Goal: Information Seeking & Learning: Learn about a topic

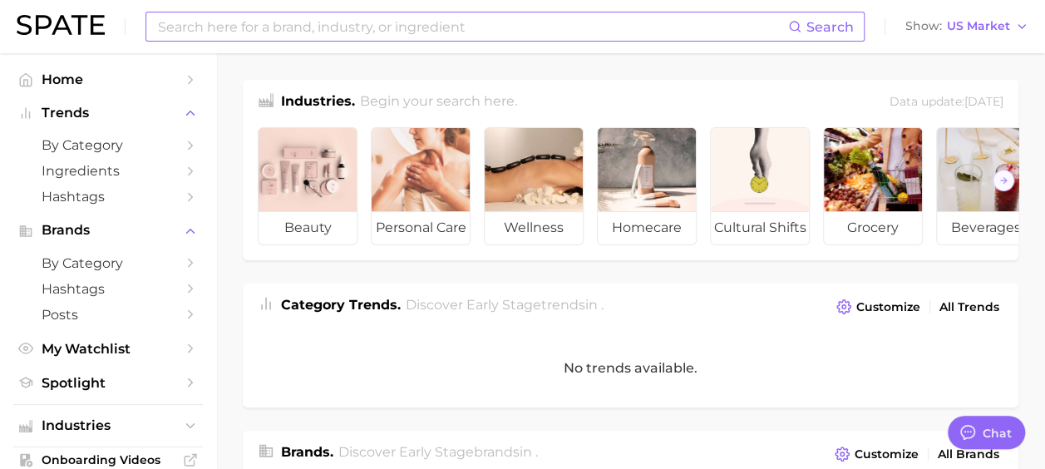
click at [391, 22] on input at bounding box center [472, 26] width 632 height 28
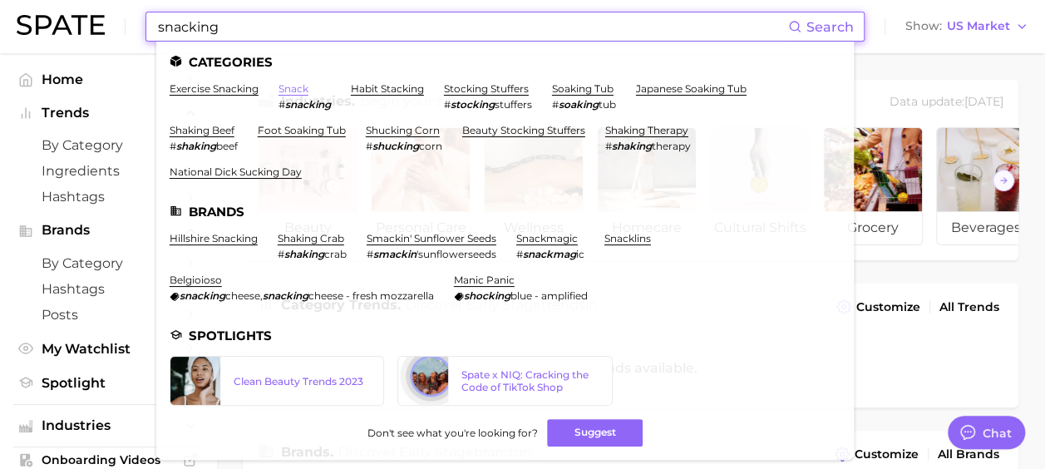
type input "snacking"
click at [293, 91] on link "snack" at bounding box center [294, 88] width 30 height 12
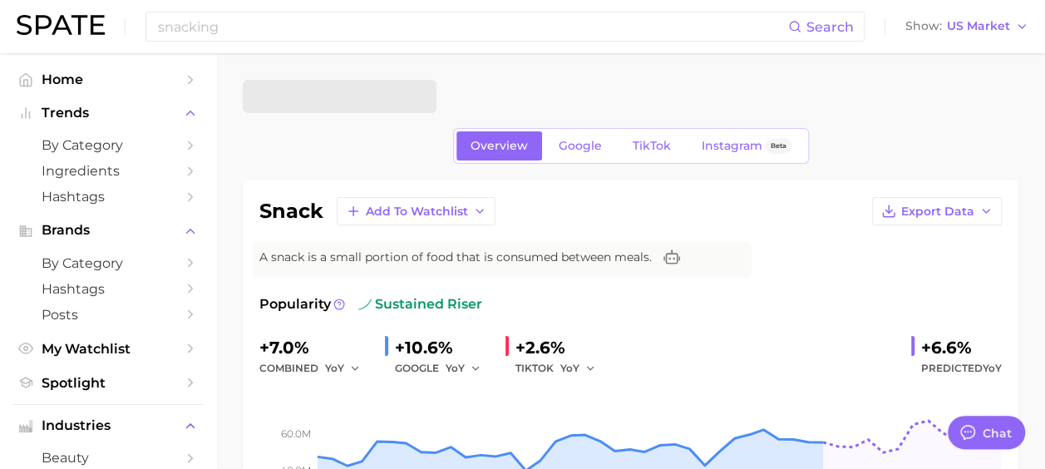
type textarea "x"
click at [412, 94] on icon "Change Category" at bounding box center [418, 96] width 17 height 17
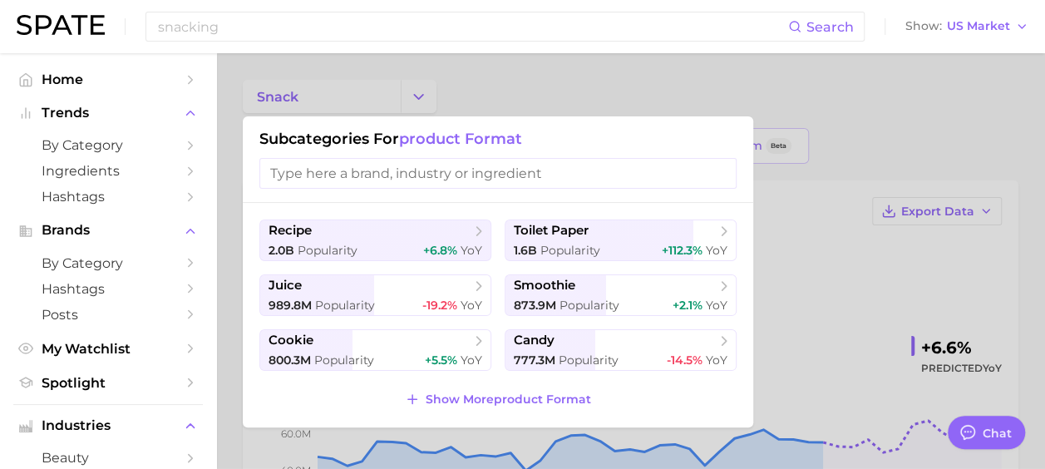
click at [546, 91] on div at bounding box center [522, 234] width 1045 height 469
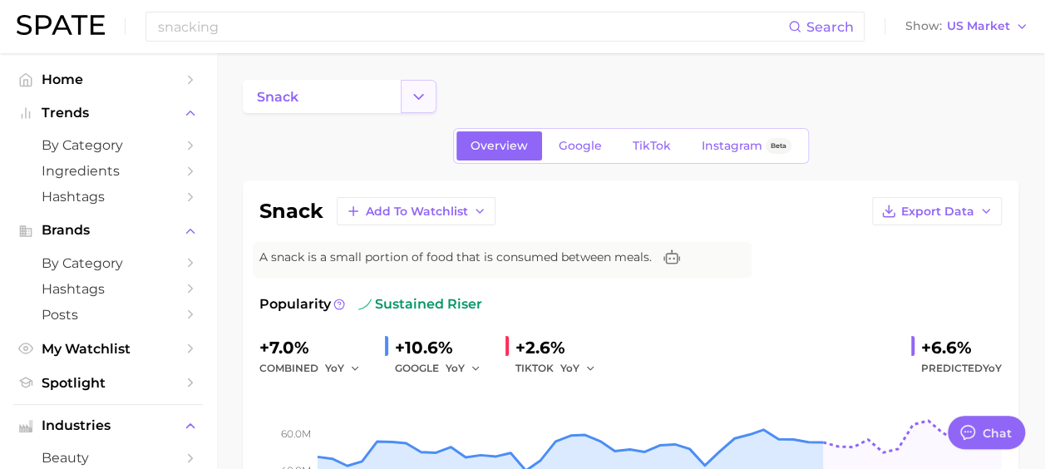
click at [426, 101] on icon "Change Category" at bounding box center [418, 96] width 17 height 17
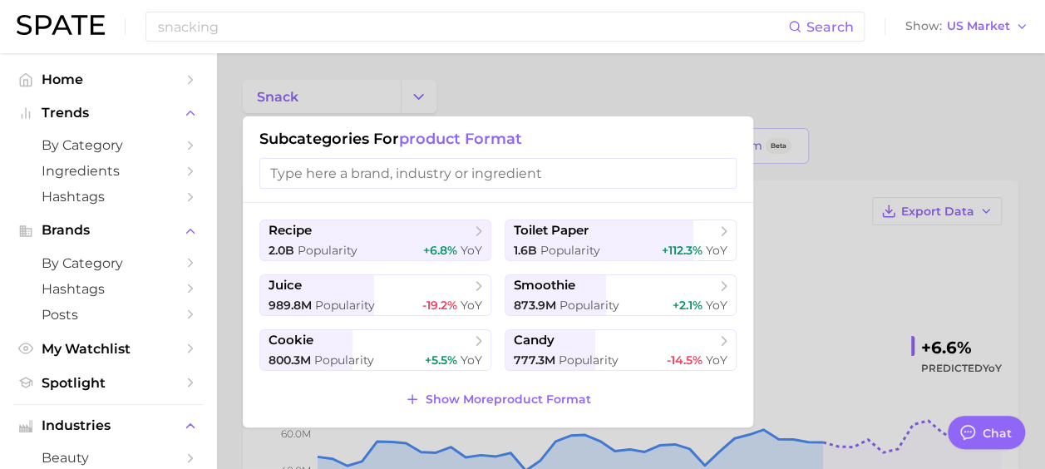
click at [489, 95] on div at bounding box center [522, 234] width 1045 height 469
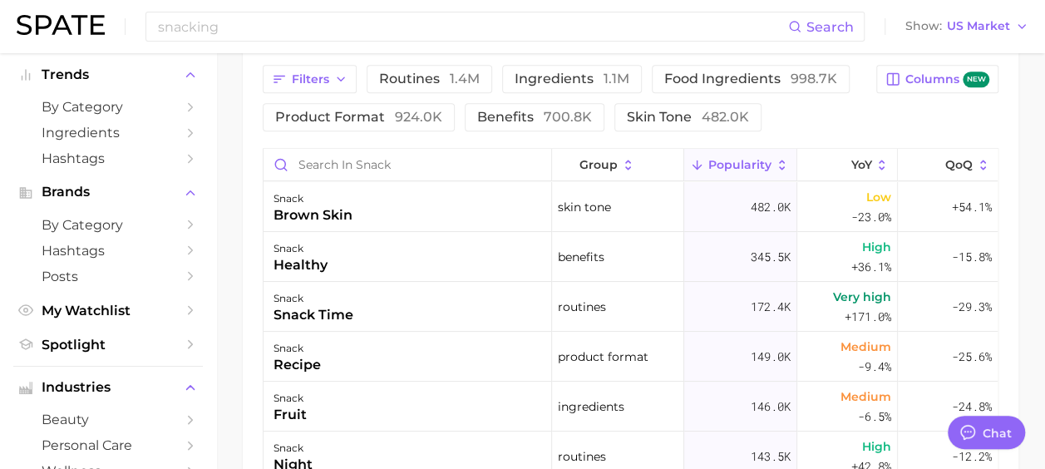
scroll to position [877, 0]
click at [739, 77] on span "food ingredients 998.7k" at bounding box center [750, 79] width 173 height 13
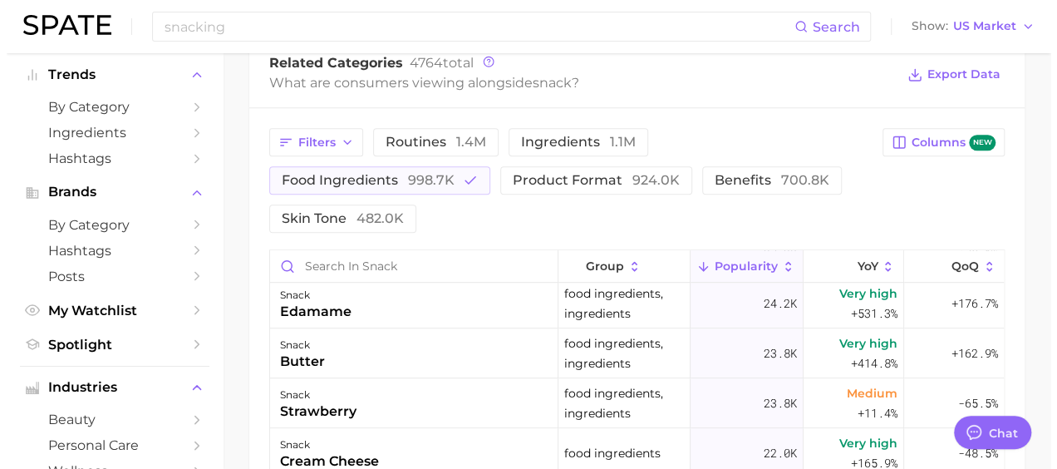
scroll to position [534, 0]
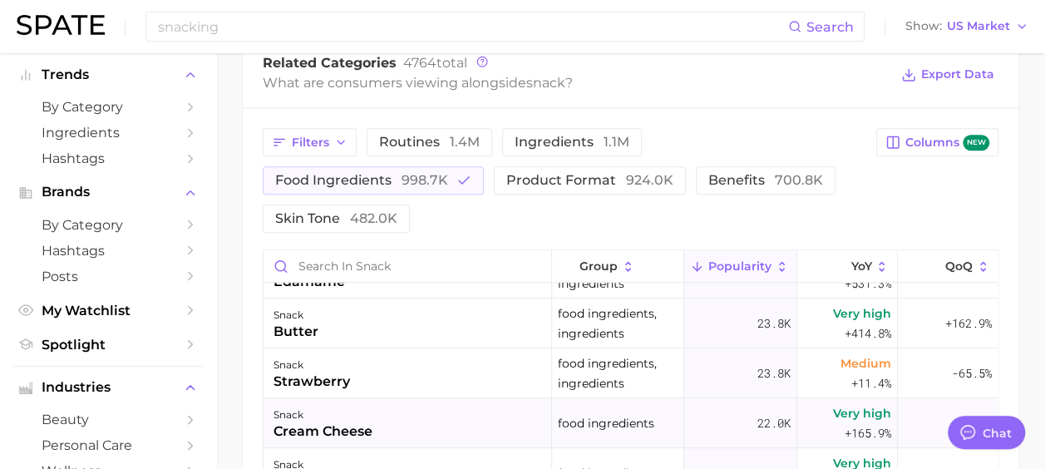
click at [852, 403] on span "Very high" at bounding box center [862, 413] width 58 height 20
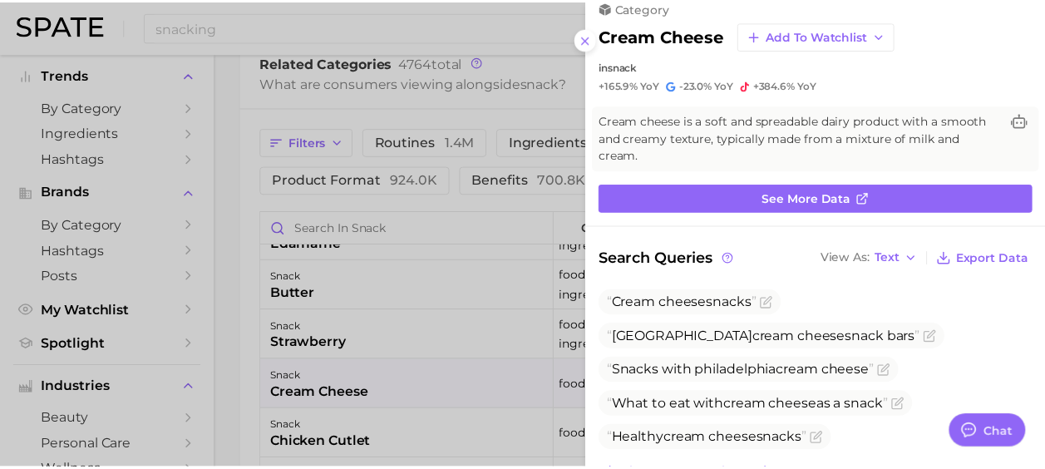
scroll to position [0, 0]
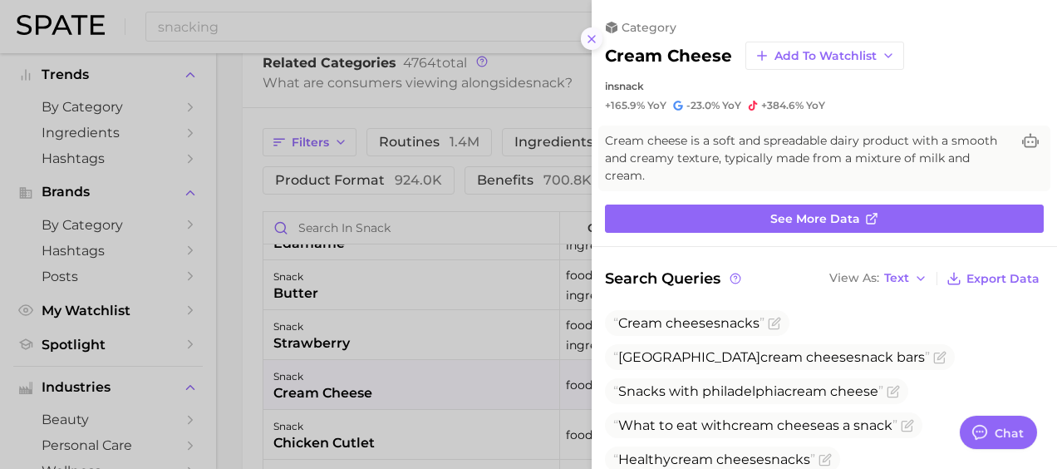
click at [595, 28] on button at bounding box center [592, 38] width 22 height 22
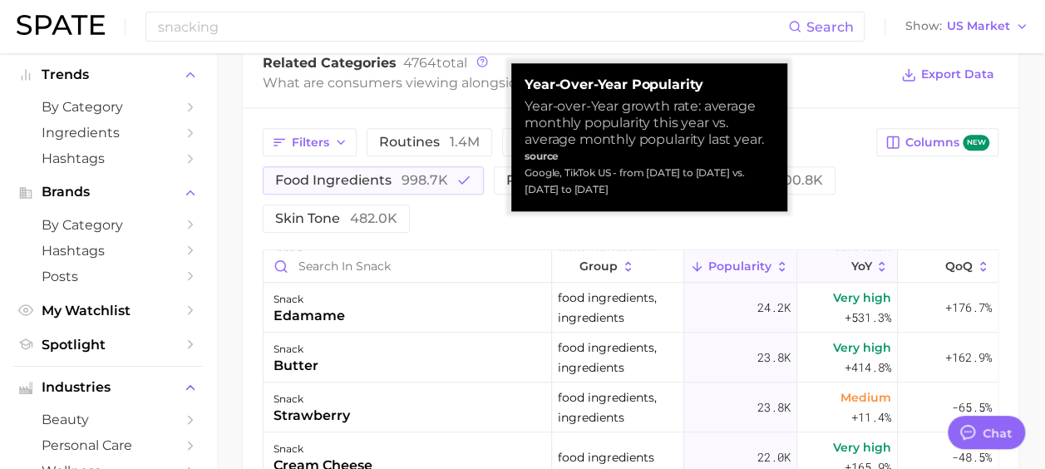
scroll to position [519, 0]
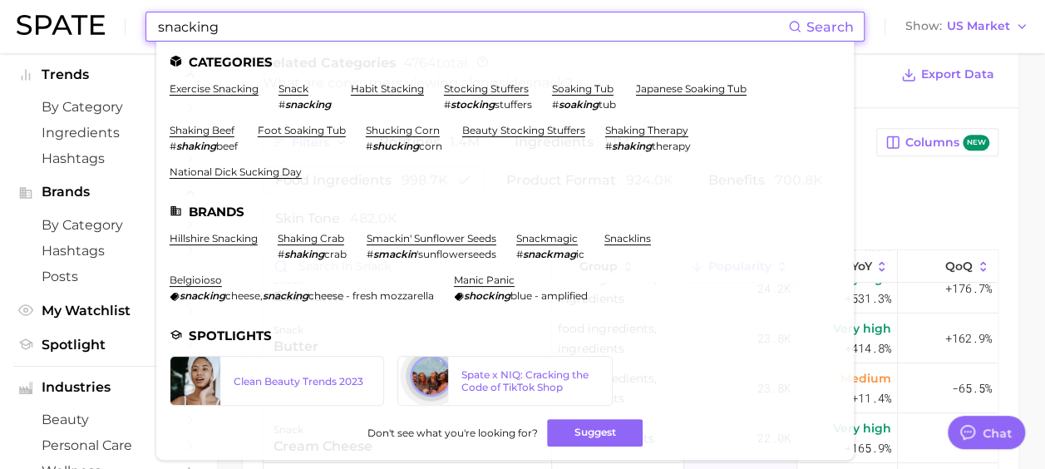
click at [377, 22] on input "snacking" at bounding box center [472, 26] width 632 height 28
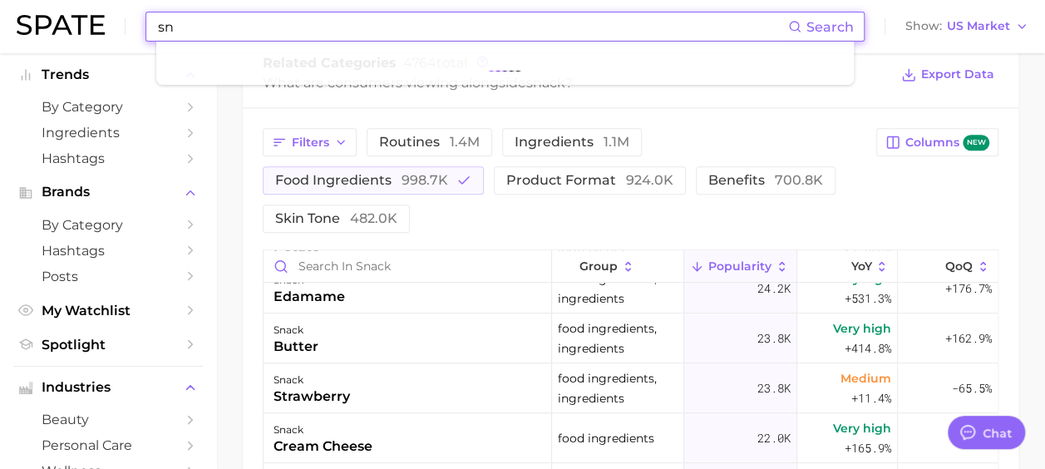
type input "s"
type input "protein"
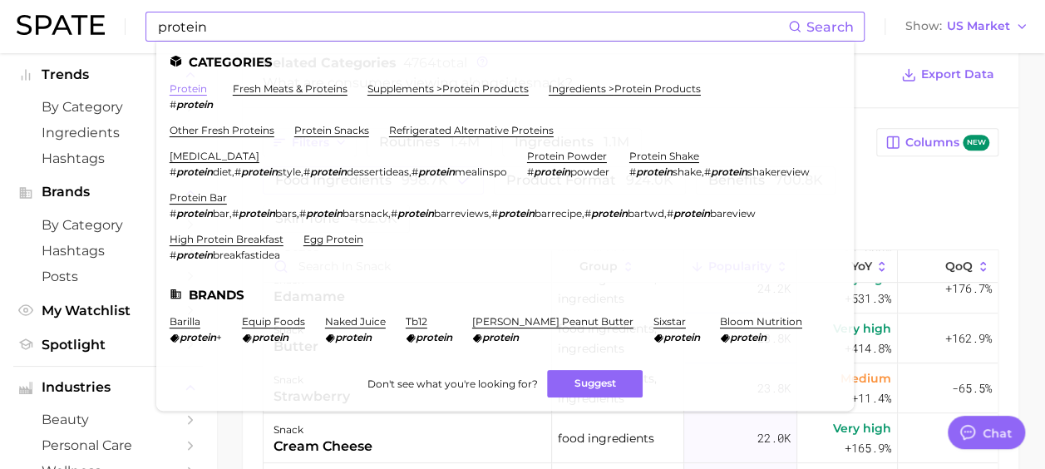
drag, startPoint x: 200, startPoint y: 88, endPoint x: 175, endPoint y: 92, distance: 26.1
click at [175, 92] on link "protein" at bounding box center [188, 88] width 37 height 12
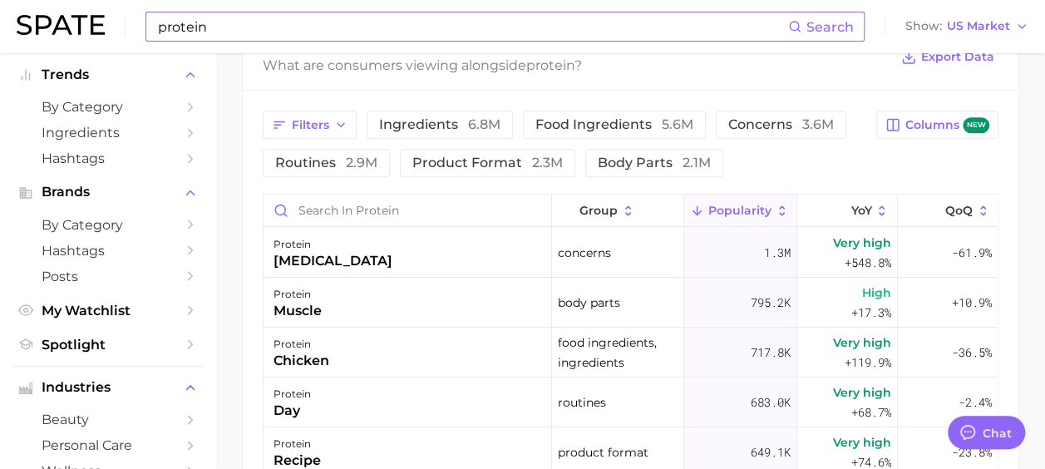
scroll to position [847, 0]
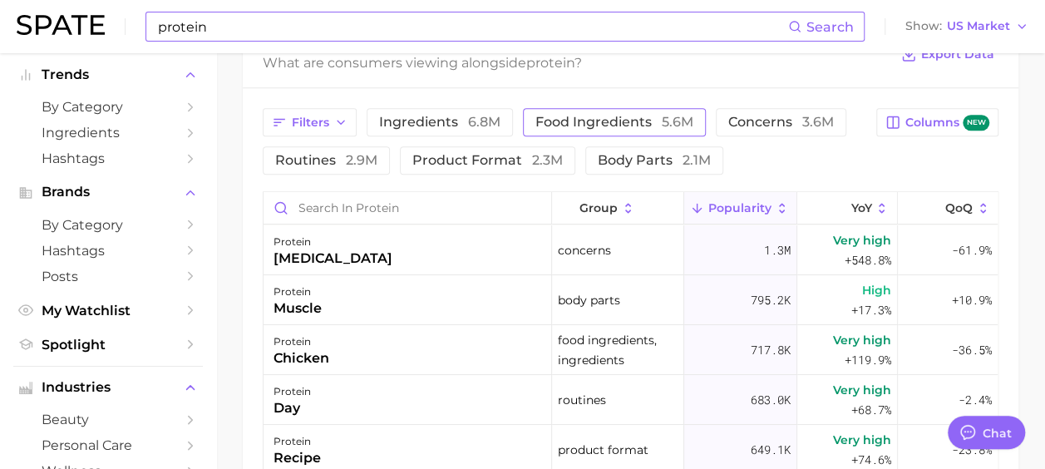
click at [573, 120] on span "food ingredients 5.6m" at bounding box center [614, 122] width 158 height 13
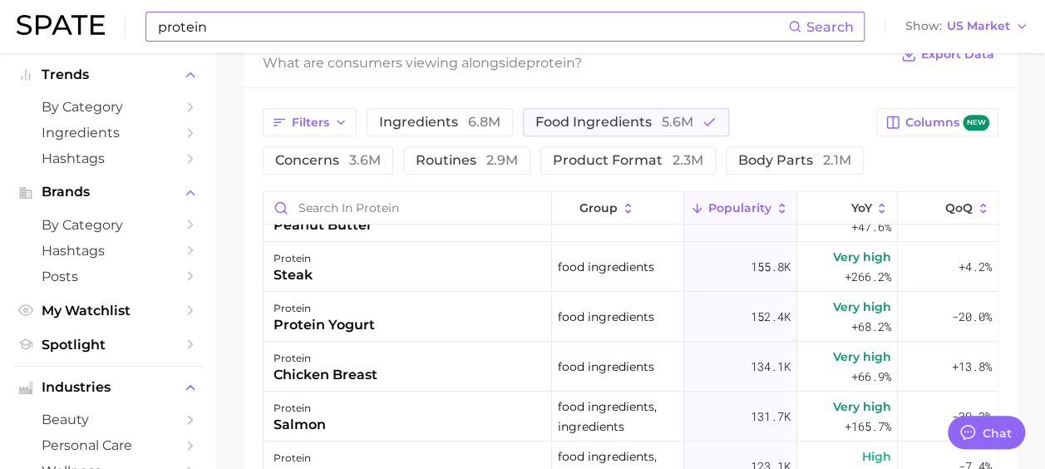
scroll to position [0, 0]
